Goal: Find specific fact: Find specific fact

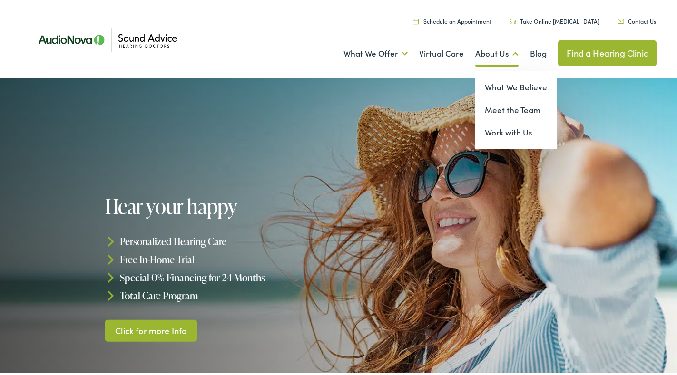
click at [477, 50] on link "About Us" at bounding box center [496, 51] width 43 height 35
click at [507, 105] on link "Meet the Team" at bounding box center [515, 108] width 81 height 23
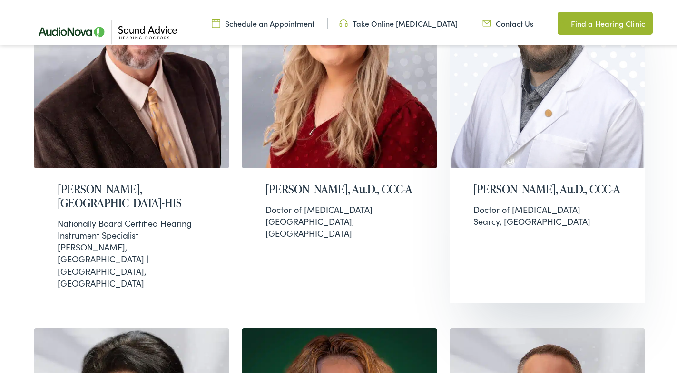
click at [506, 186] on h2 "[PERSON_NAME], Au.D., CCC-A" at bounding box center [547, 187] width 148 height 14
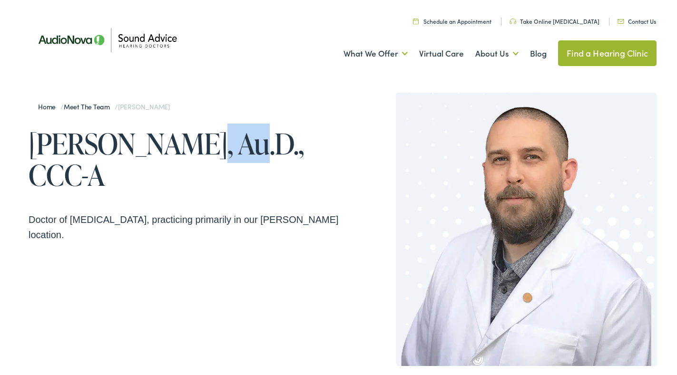
drag, startPoint x: 176, startPoint y: 144, endPoint x: 221, endPoint y: 148, distance: 45.8
click at [221, 148] on h1 "[PERSON_NAME], Au.D., CCC-A" at bounding box center [186, 157] width 314 height 63
copy h1 "Au.D"
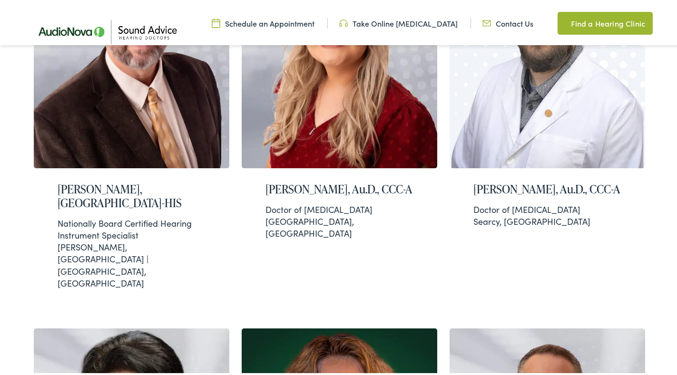
scroll to position [720, 0]
